Goal: Information Seeking & Learning: Learn about a topic

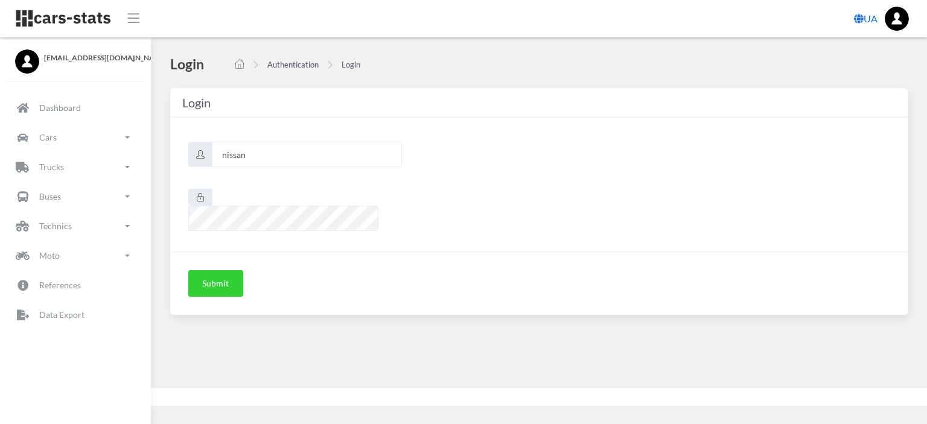
scroll to position [9, 9]
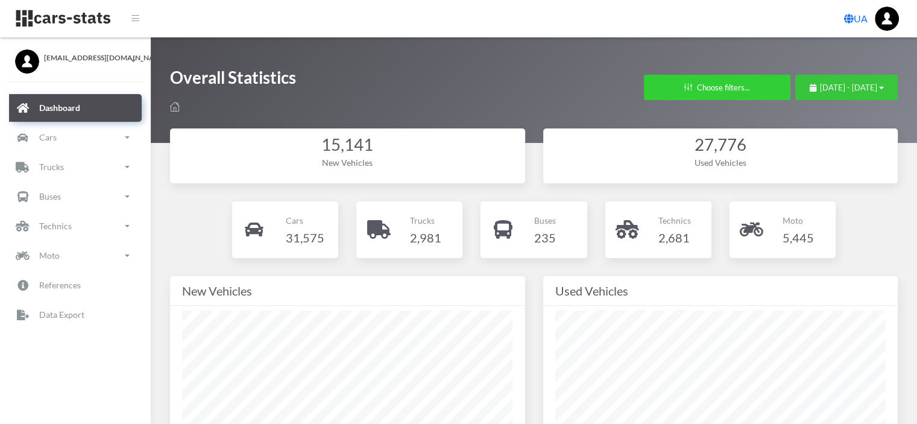
click at [823, 89] on span "August 27, 2025 - September 26, 2025" at bounding box center [848, 88] width 57 height 10
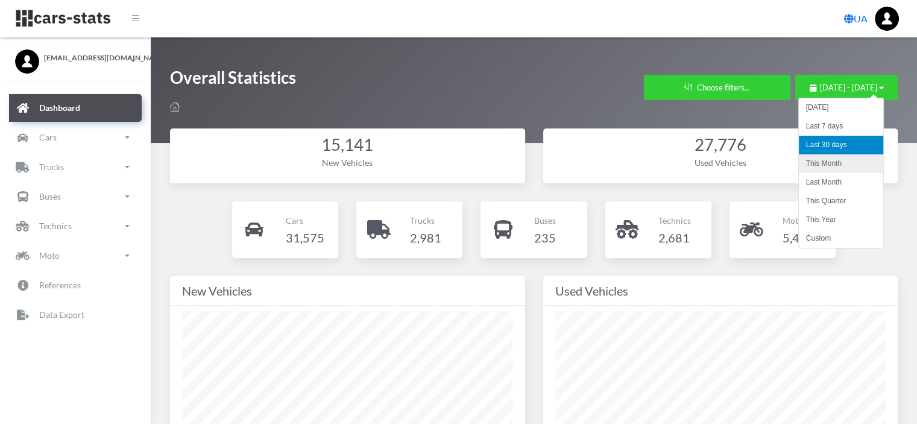
click at [823, 163] on li "This Month" at bounding box center [841, 163] width 84 height 19
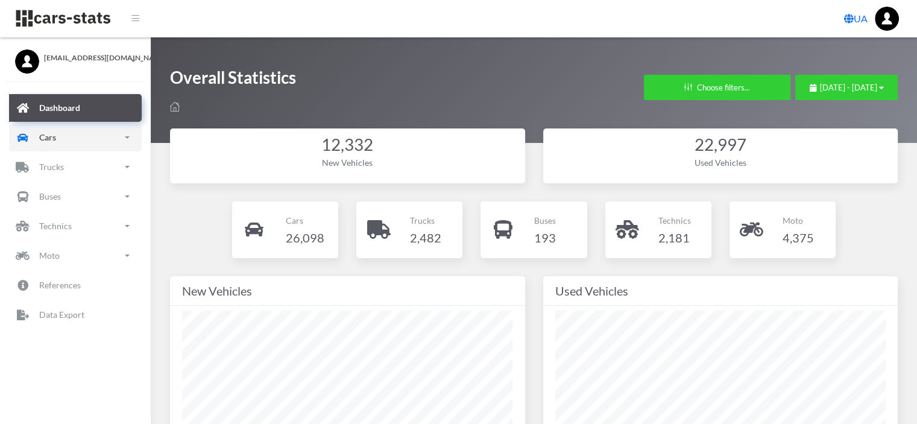
click at [56, 136] on link "Cars" at bounding box center [75, 138] width 133 height 28
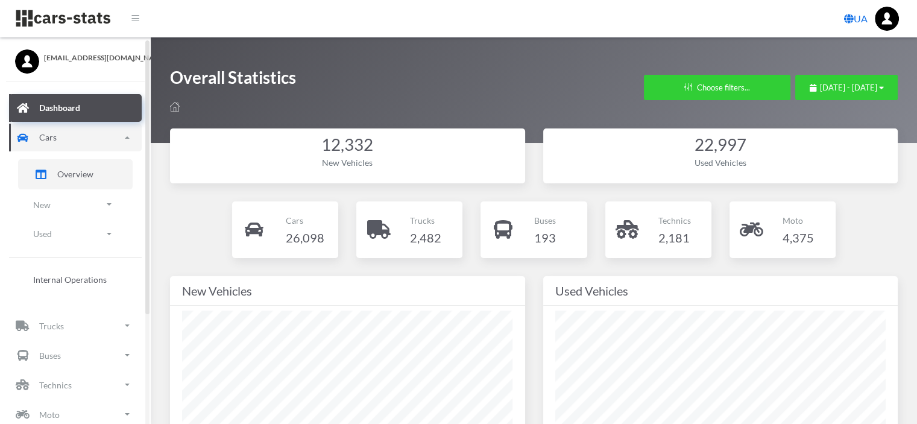
click at [59, 176] on span "Overview" at bounding box center [75, 174] width 36 height 13
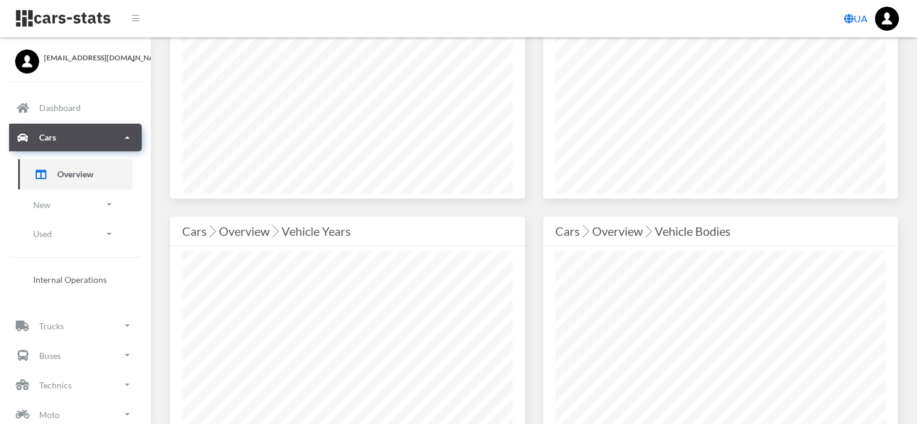
scroll to position [422, 0]
click at [60, 207] on link "New" at bounding box center [75, 204] width 115 height 27
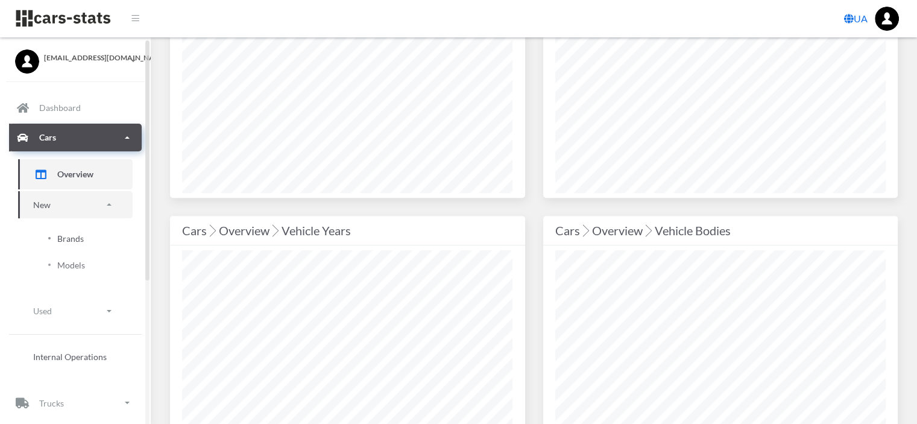
click at [68, 239] on span "Brands" at bounding box center [70, 238] width 27 height 13
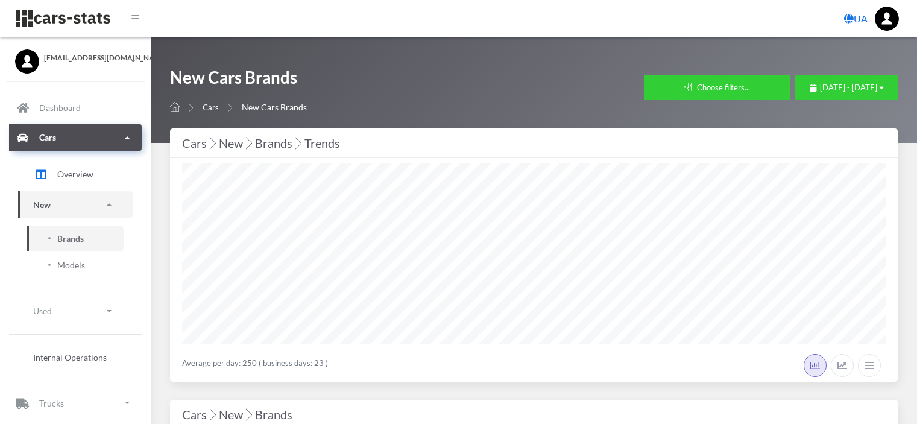
select select "25"
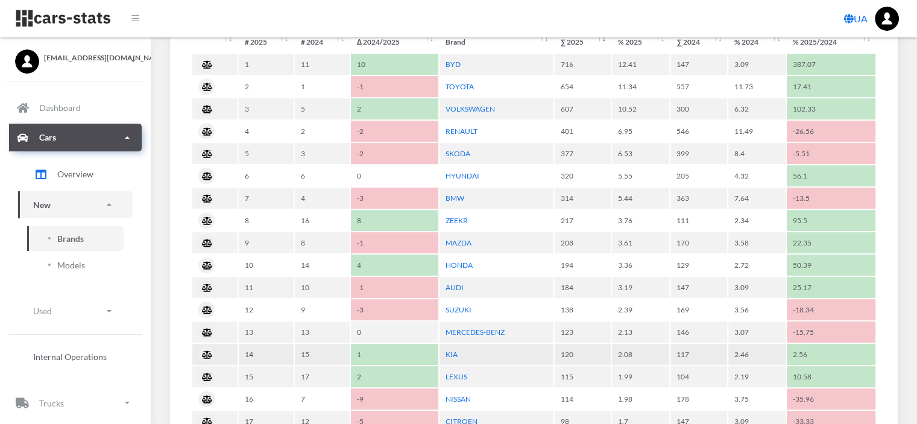
scroll to position [664, 0]
